Goal: Task Accomplishment & Management: Use online tool/utility

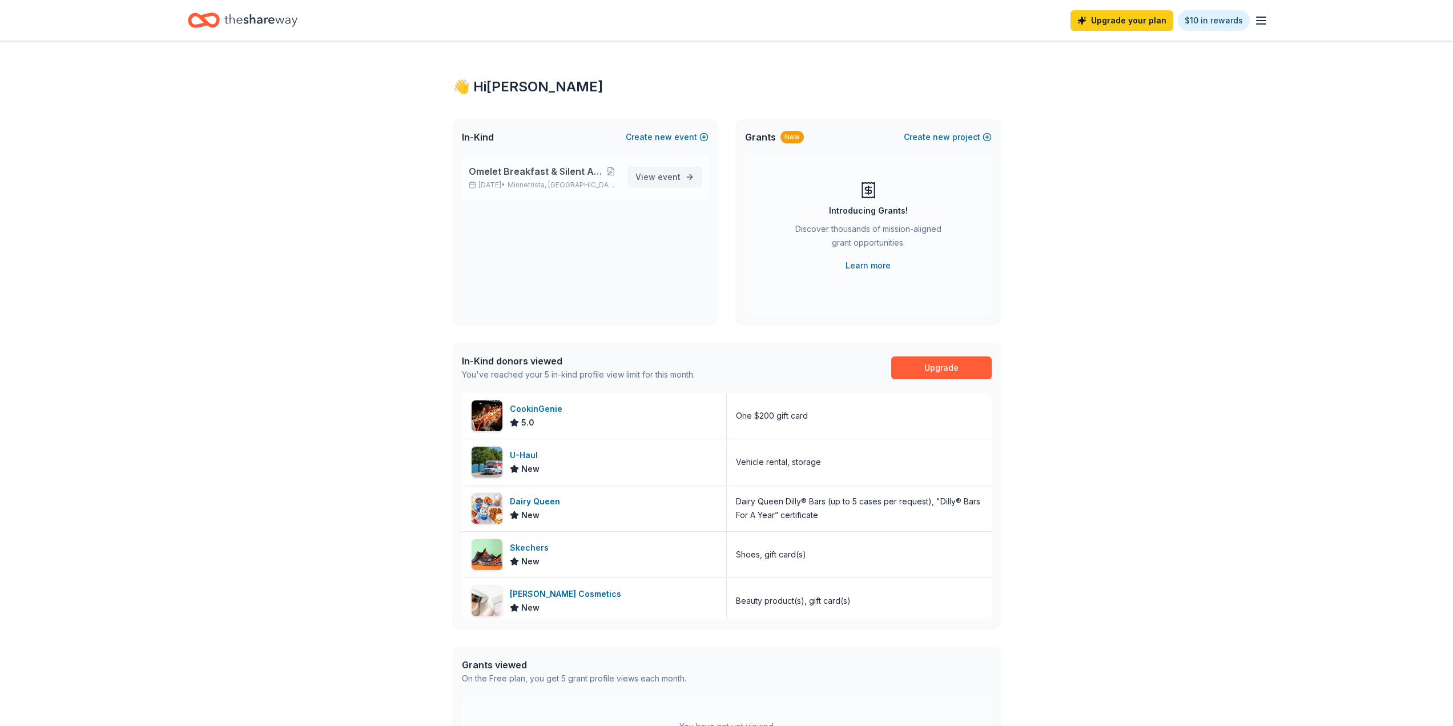
click at [672, 178] on span "event" at bounding box center [669, 177] width 23 height 10
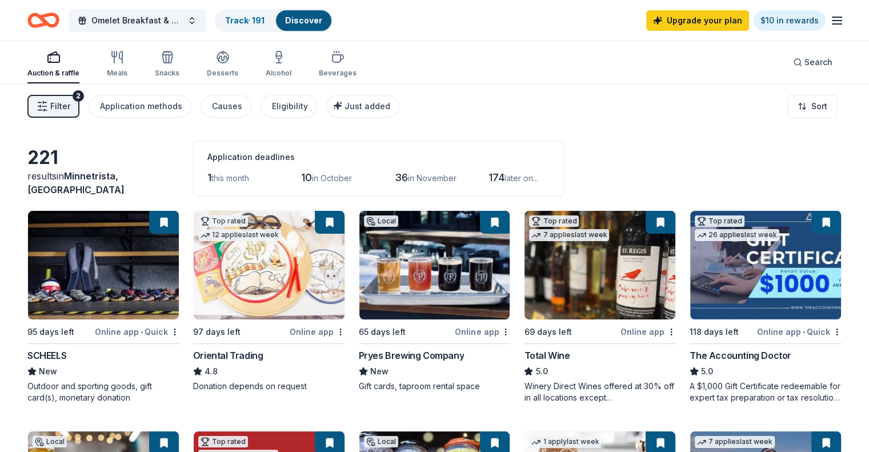
click at [70, 104] on span "Filter" at bounding box center [60, 106] width 20 height 14
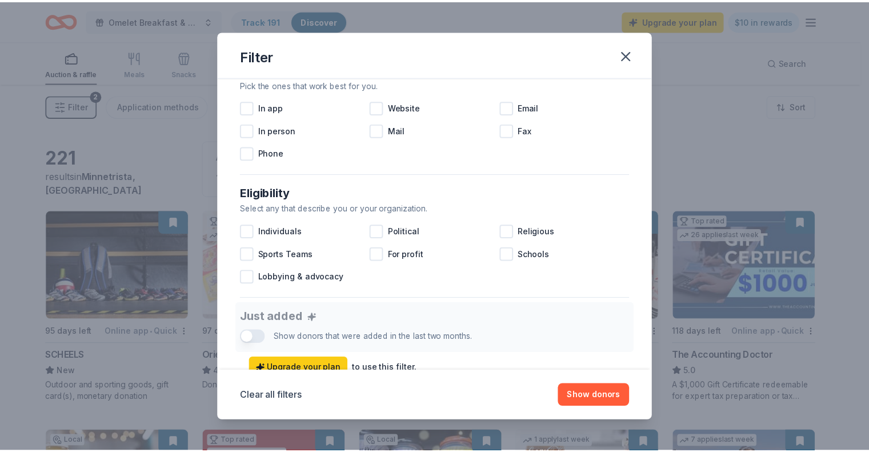
scroll to position [514, 0]
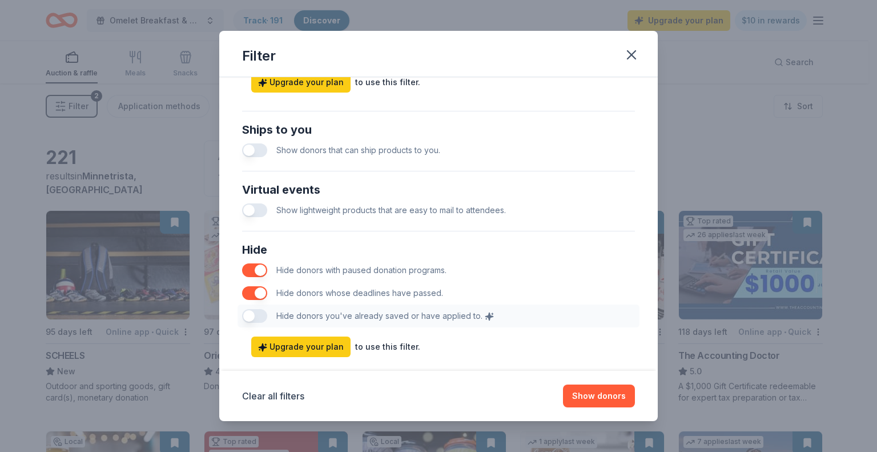
click at [263, 312] on div "Hide Hide donors with paused donation programs. Hide donors whose deadlines hav…" at bounding box center [439, 284] width 402 height 96
drag, startPoint x: 253, startPoint y: 317, endPoint x: 281, endPoint y: 316, distance: 28.0
click at [281, 316] on div "Hide Hide donors with paused donation programs. Hide donors whose deadlines hav…" at bounding box center [439, 284] width 402 height 96
drag, startPoint x: 592, startPoint y: 396, endPoint x: 517, endPoint y: 378, distance: 77.2
click at [592, 397] on button "Show donors" at bounding box center [599, 395] width 72 height 23
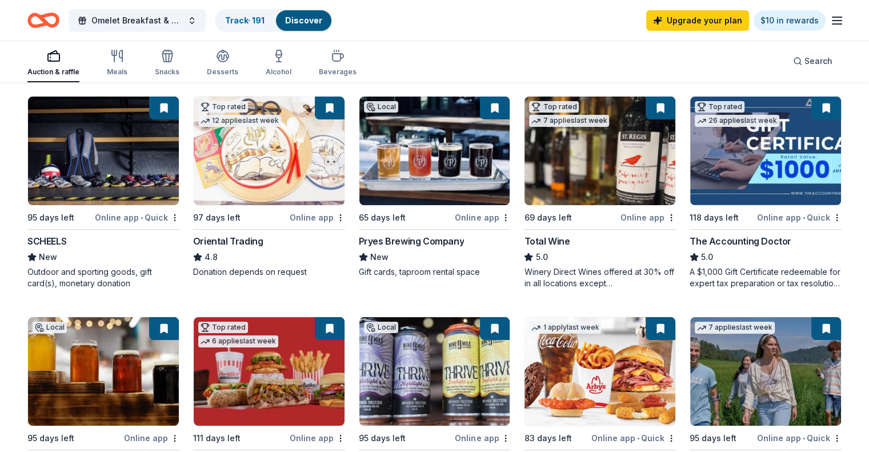
scroll to position [0, 0]
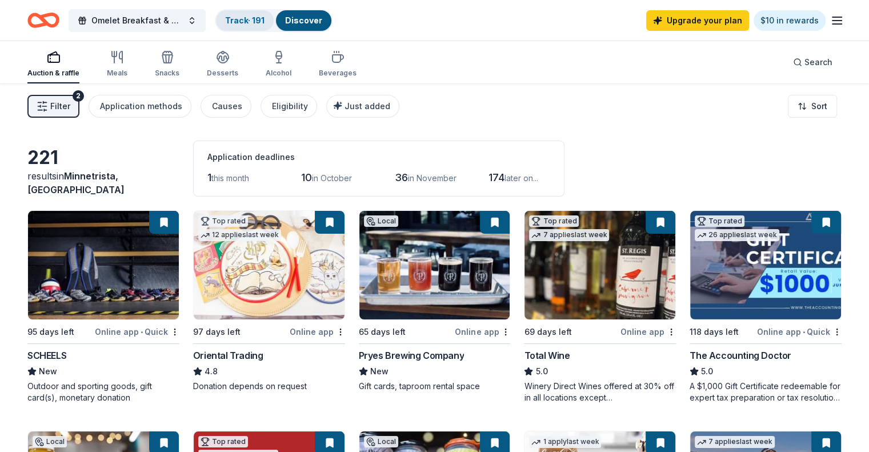
click at [258, 21] on link "Track · 191" at bounding box center [244, 20] width 39 height 10
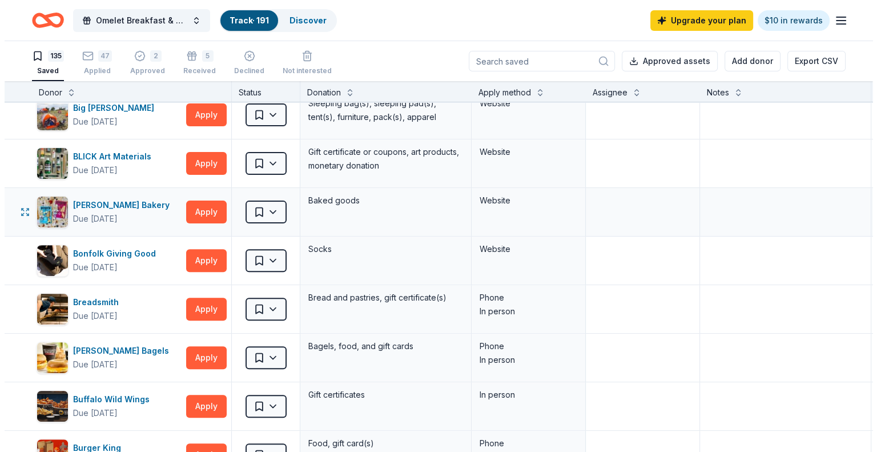
scroll to position [4536, 0]
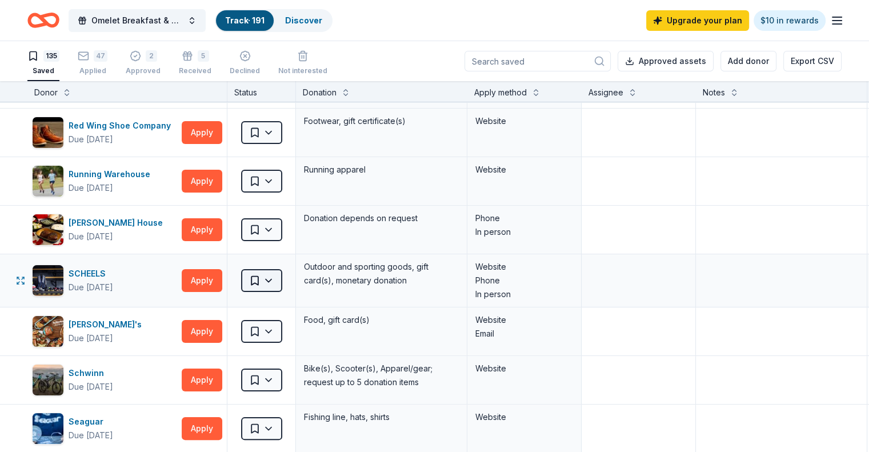
click at [289, 267] on html "Omelet Breakfast & Silent Auction Fundraiser Track · 191 Discover Upgrade your …" at bounding box center [434, 226] width 869 height 452
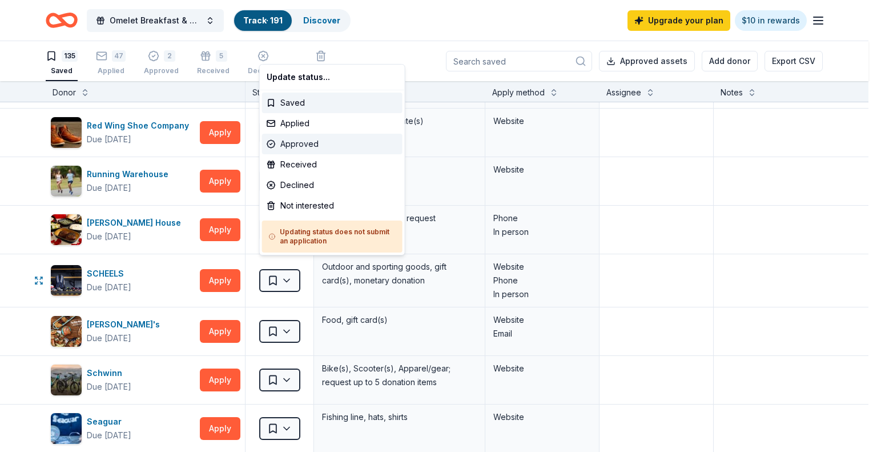
click at [296, 142] on div "Approved" at bounding box center [332, 144] width 140 height 21
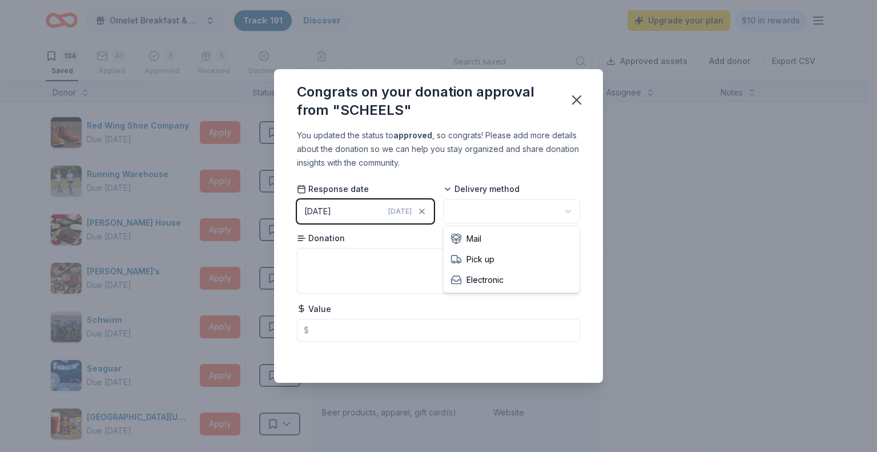
click at [460, 212] on html "Omelet Breakfast & Silent Auction Fundraiser Track · 191 Discover Upgrade your …" at bounding box center [438, 226] width 877 height 452
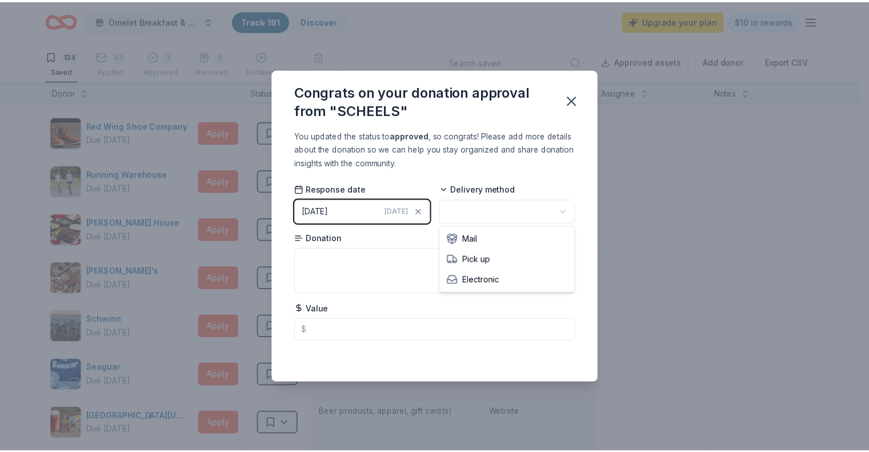
scroll to position [0, 0]
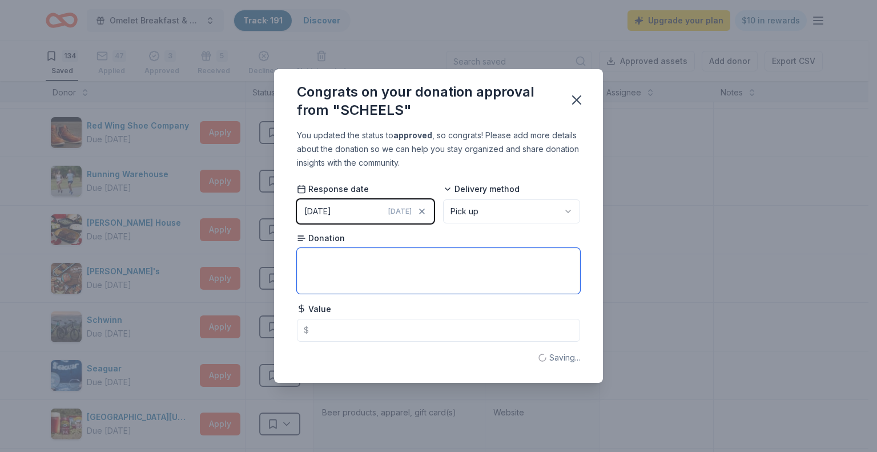
click at [440, 264] on textarea at bounding box center [438, 271] width 283 height 46
type textarea "Gift Certificate"
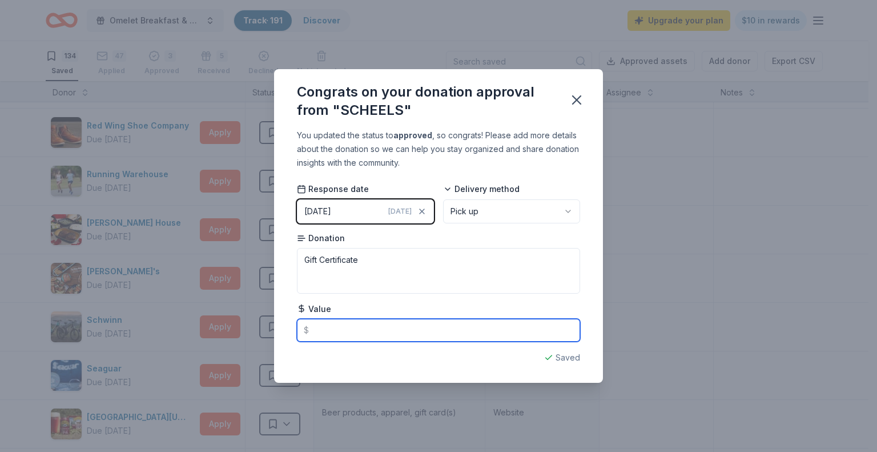
click at [360, 327] on input "text" at bounding box center [438, 330] width 283 height 23
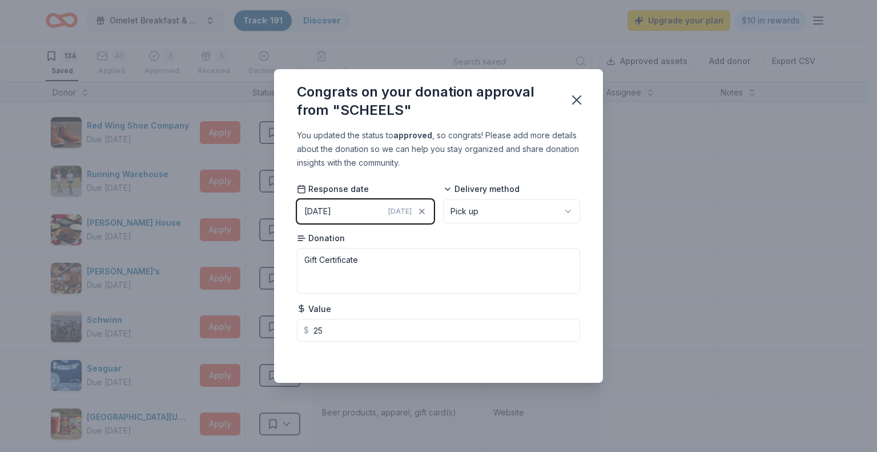
type input "25.00"
click at [448, 361] on div "Saving..." at bounding box center [438, 358] width 283 height 14
click at [580, 98] on icon "button" at bounding box center [577, 100] width 8 height 8
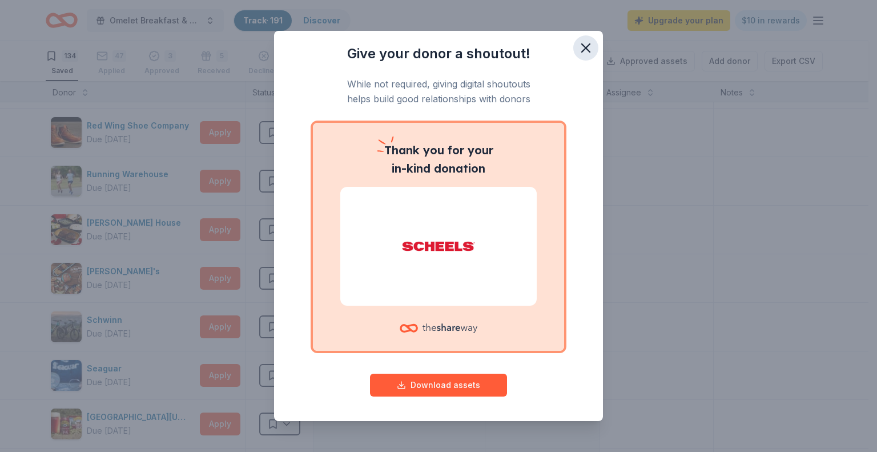
click at [582, 49] on icon "button" at bounding box center [586, 48] width 8 height 8
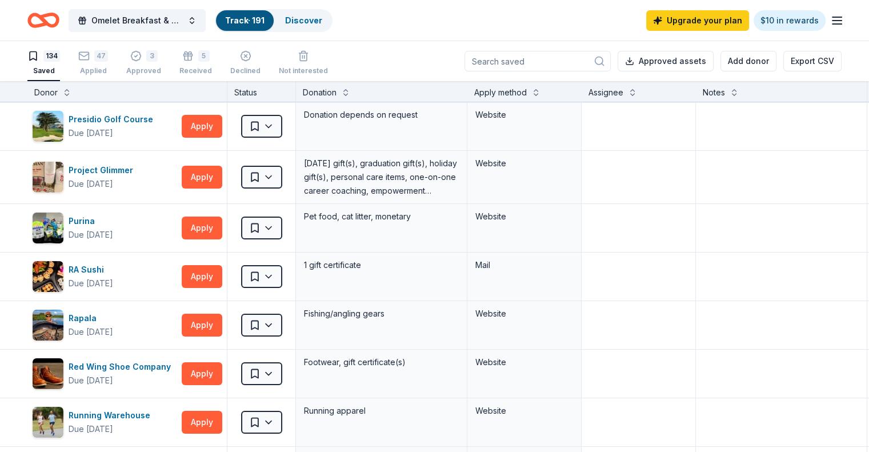
scroll to position [4250, 0]
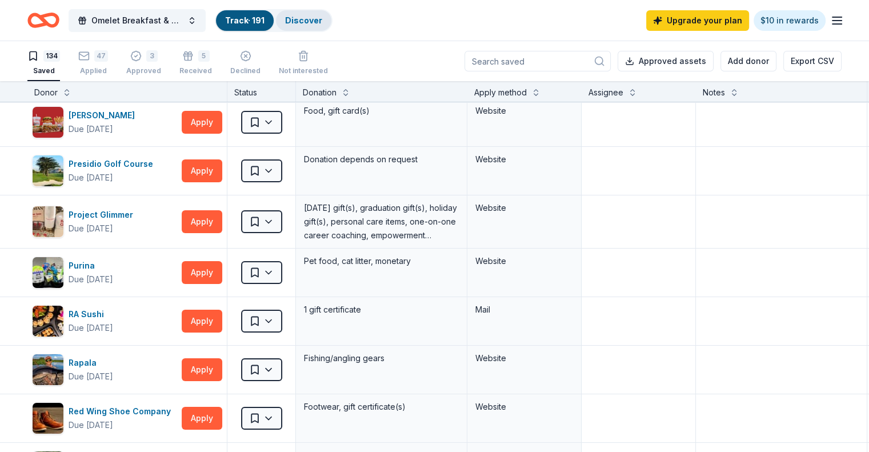
click at [322, 19] on link "Discover" at bounding box center [303, 20] width 37 height 10
